Goal: Transaction & Acquisition: Purchase product/service

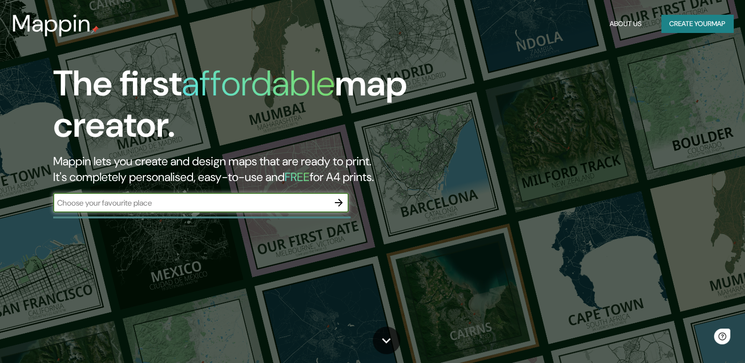
click at [205, 205] on input "text" at bounding box center [191, 202] width 276 height 11
type input "[GEOGRAPHIC_DATA]"
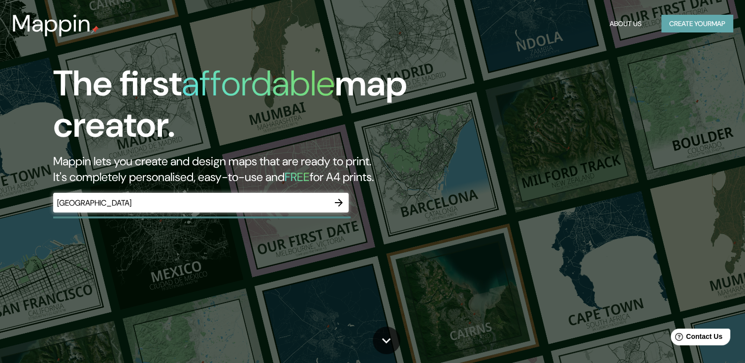
click at [691, 26] on button "Create your map" at bounding box center [697, 24] width 72 height 18
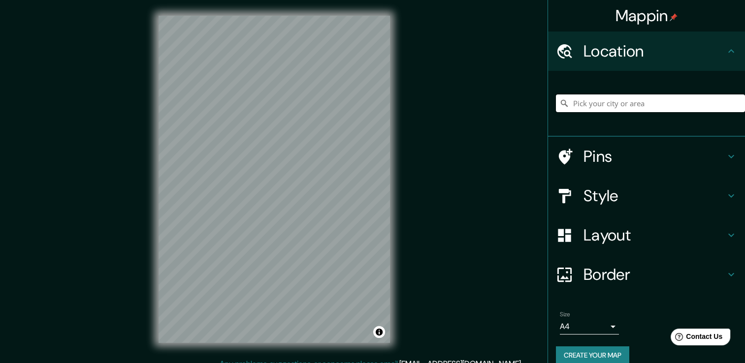
click at [604, 105] on input "Pick your city or area" at bounding box center [650, 103] width 189 height 18
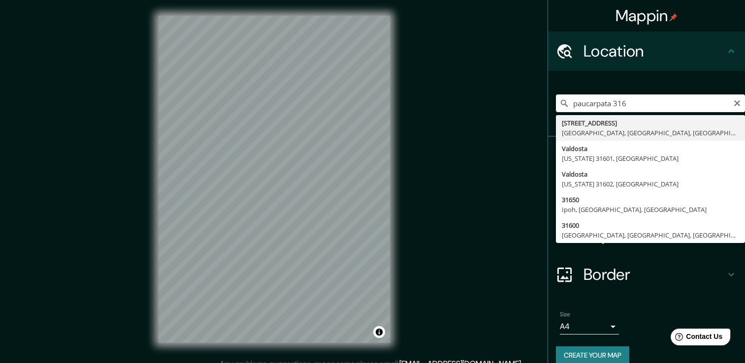
type input "[STREET_ADDRESS]"
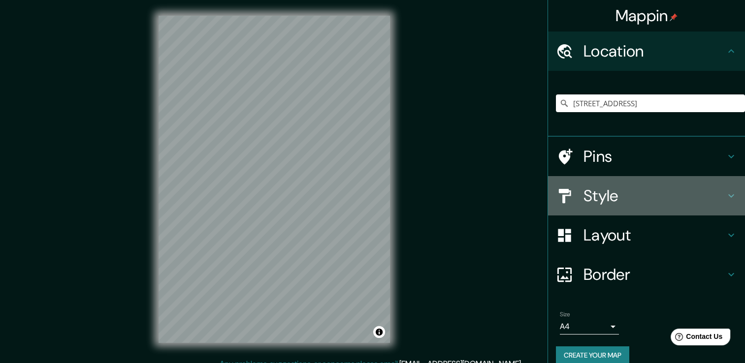
click at [607, 197] on h4 "Style" at bounding box center [654, 196] width 142 height 20
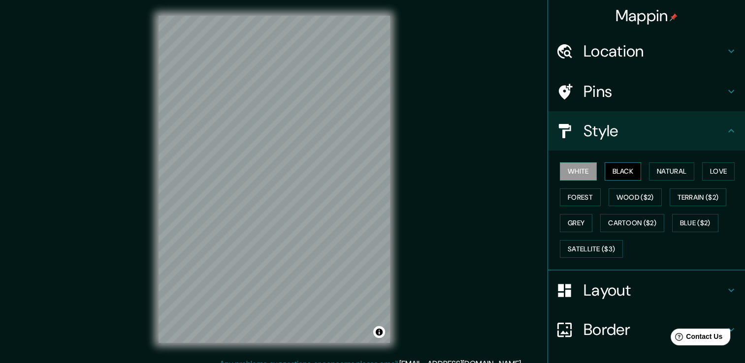
click at [609, 173] on button "Black" at bounding box center [622, 171] width 37 height 18
click at [573, 196] on button "Forest" at bounding box center [580, 197] width 41 height 18
drag, startPoint x: 577, startPoint y: 212, endPoint x: 577, endPoint y: 223, distance: 11.8
click at [577, 212] on div "White Black Natural Love Forest Wood ($2) Terrain ($2) Grey Cartoon ($2) Blue (…" at bounding box center [650, 209] width 189 height 103
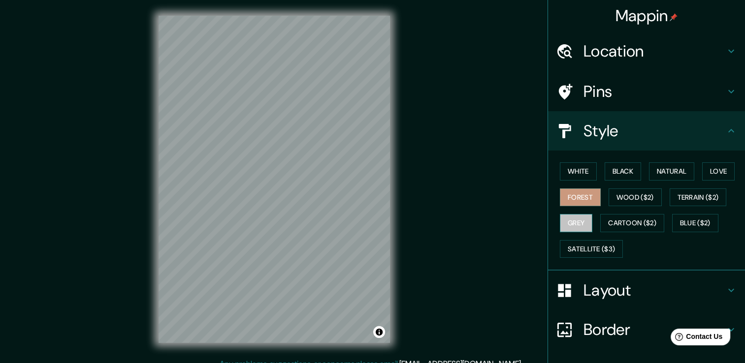
click at [577, 223] on button "Grey" at bounding box center [576, 223] width 32 height 18
click at [693, 188] on button "Terrain ($2)" at bounding box center [697, 197] width 57 height 18
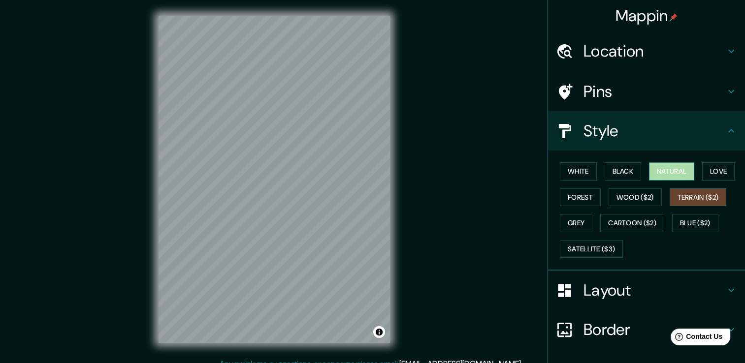
click at [669, 170] on button "Natural" at bounding box center [671, 171] width 45 height 18
click at [639, 194] on button "Wood ($2)" at bounding box center [634, 197] width 53 height 18
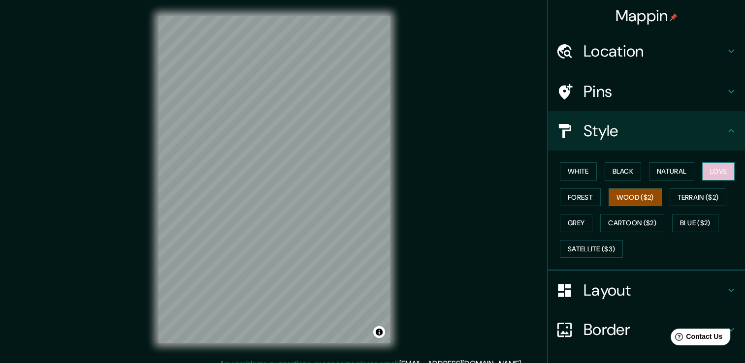
click at [702, 176] on button "Love" at bounding box center [718, 171] width 32 height 18
click at [669, 170] on button "Natural" at bounding box center [671, 171] width 45 height 18
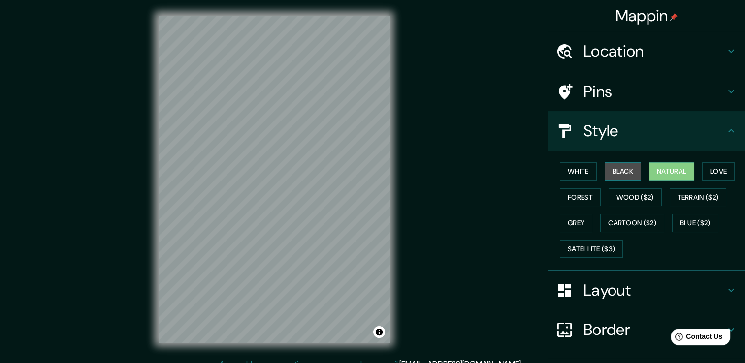
click at [623, 171] on button "Black" at bounding box center [622, 171] width 37 height 18
click at [567, 175] on button "White" at bounding box center [578, 171] width 37 height 18
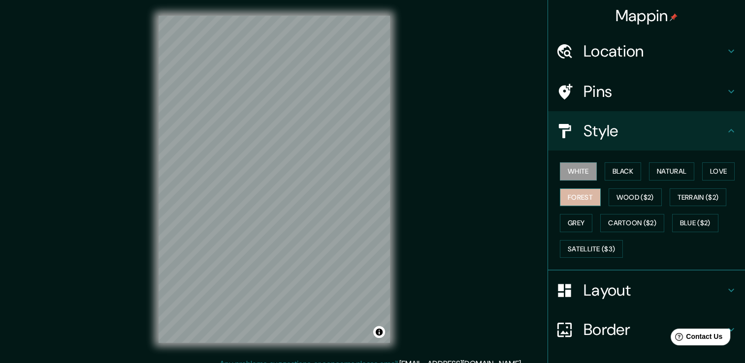
click at [573, 197] on button "Forest" at bounding box center [580, 197] width 41 height 18
click at [578, 227] on button "Grey" at bounding box center [576, 223] width 32 height 18
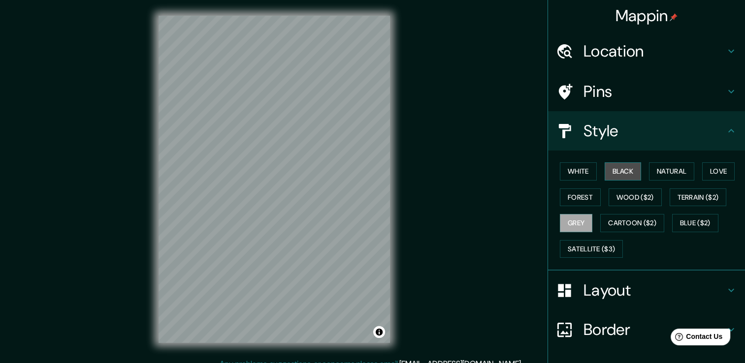
click at [616, 166] on button "Black" at bounding box center [622, 171] width 37 height 18
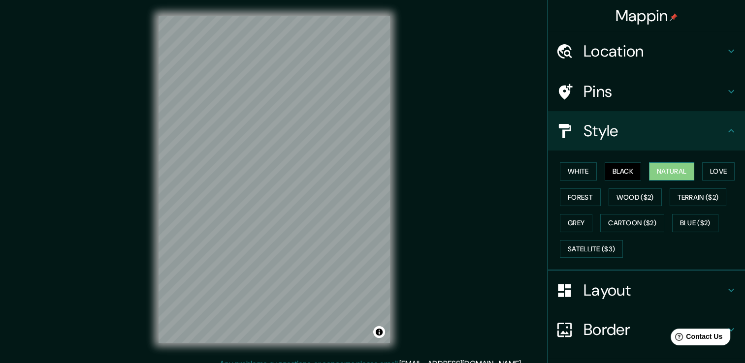
click at [672, 166] on button "Natural" at bounding box center [671, 171] width 45 height 18
click at [620, 168] on button "Black" at bounding box center [622, 171] width 37 height 18
click at [566, 170] on button "White" at bounding box center [578, 171] width 37 height 18
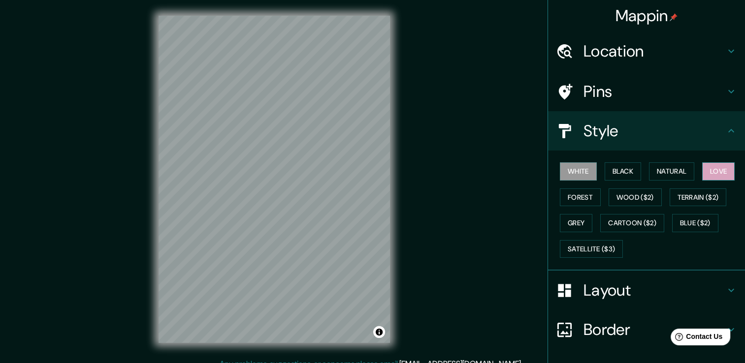
click at [706, 170] on button "Love" at bounding box center [718, 171] width 32 height 18
click at [575, 197] on button "Forest" at bounding box center [580, 197] width 41 height 18
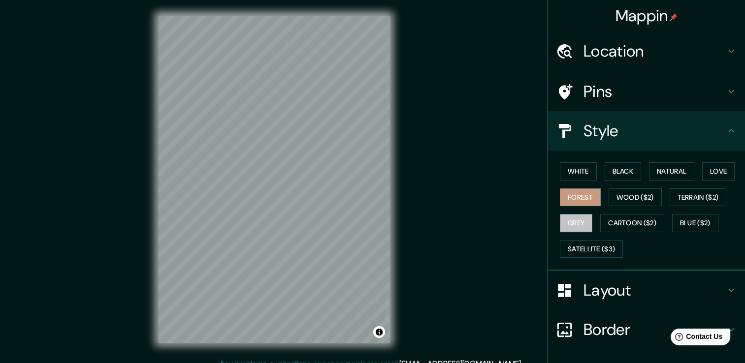
click at [560, 225] on button "Grey" at bounding box center [576, 223] width 32 height 18
click at [673, 221] on button "Blue ($2)" at bounding box center [695, 223] width 46 height 18
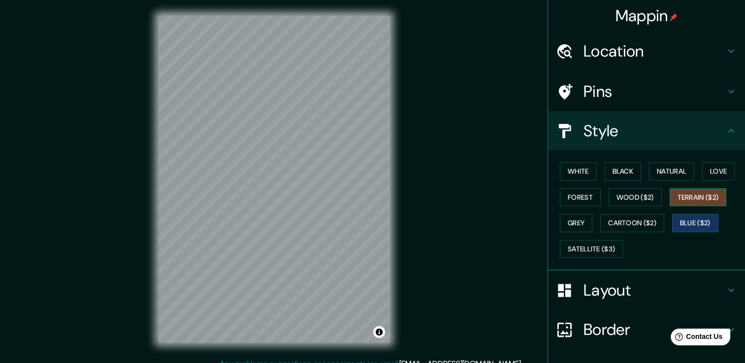
click at [690, 200] on button "Terrain ($2)" at bounding box center [697, 197] width 57 height 18
click at [598, 244] on button "Satellite ($3)" at bounding box center [591, 249] width 63 height 18
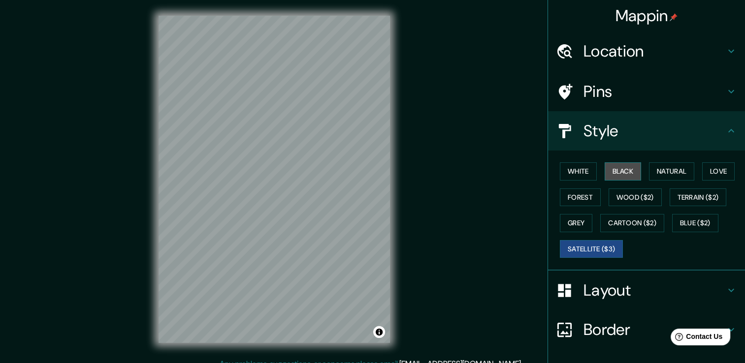
click at [628, 172] on button "Black" at bounding box center [622, 171] width 37 height 18
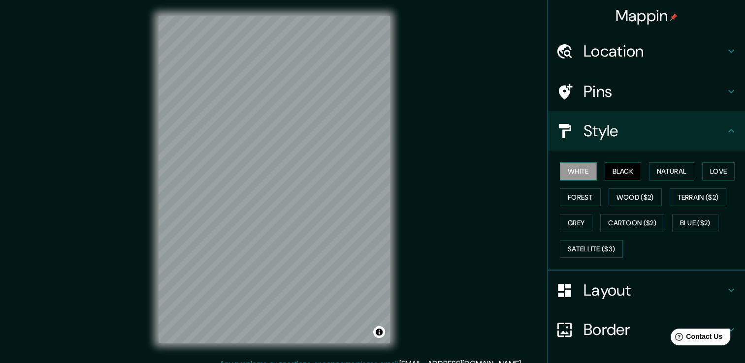
click at [577, 175] on button "White" at bounding box center [578, 171] width 37 height 18
click at [625, 168] on button "Black" at bounding box center [622, 171] width 37 height 18
click at [657, 168] on button "Natural" at bounding box center [671, 171] width 45 height 18
